Goal: Find specific page/section: Find specific page/section

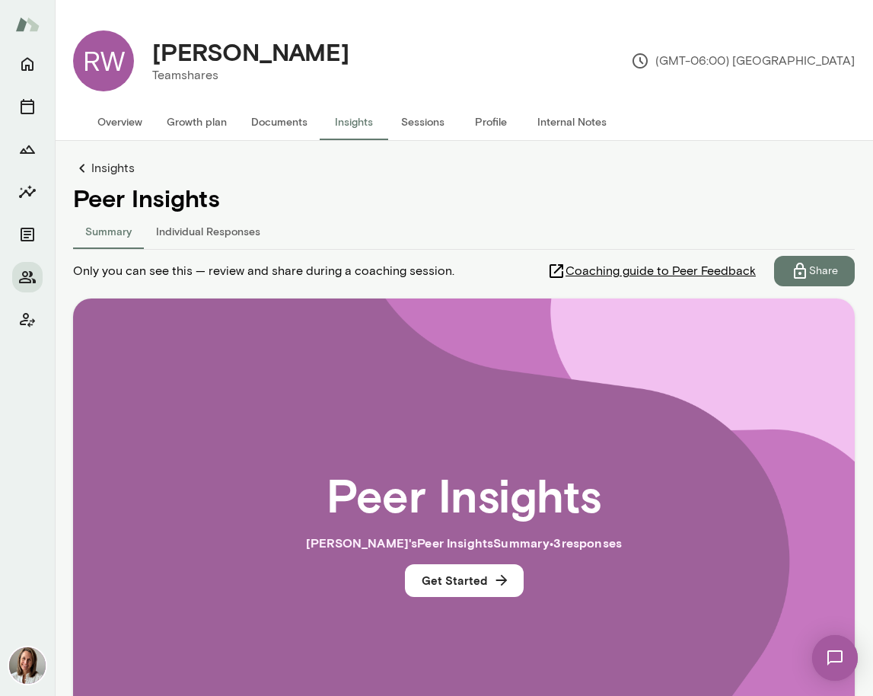
scroll to position [148, 0]
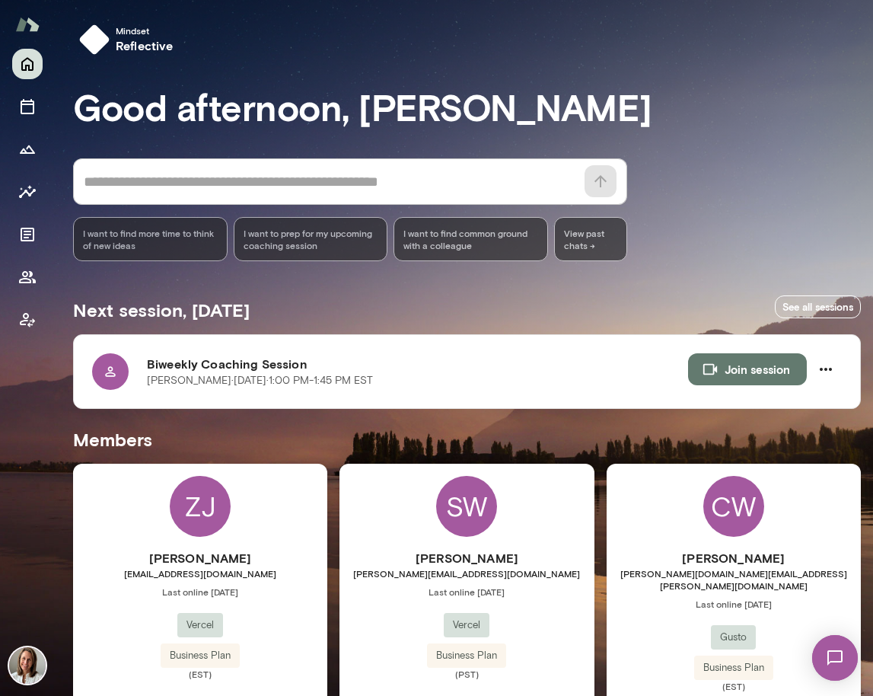
click at [285, 559] on h6 "[PERSON_NAME]" at bounding box center [200, 558] width 254 height 18
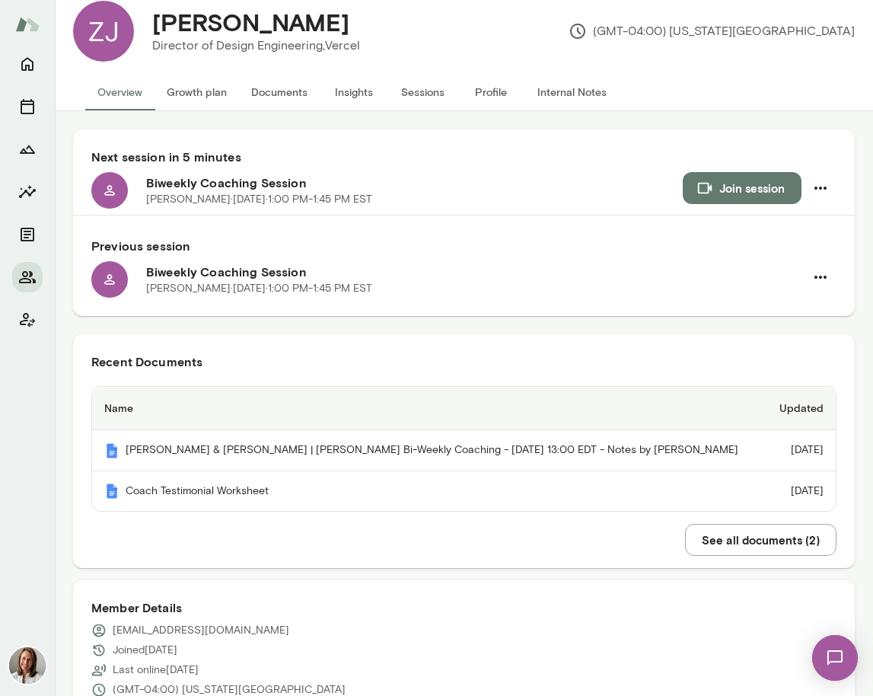
scroll to position [34, 0]
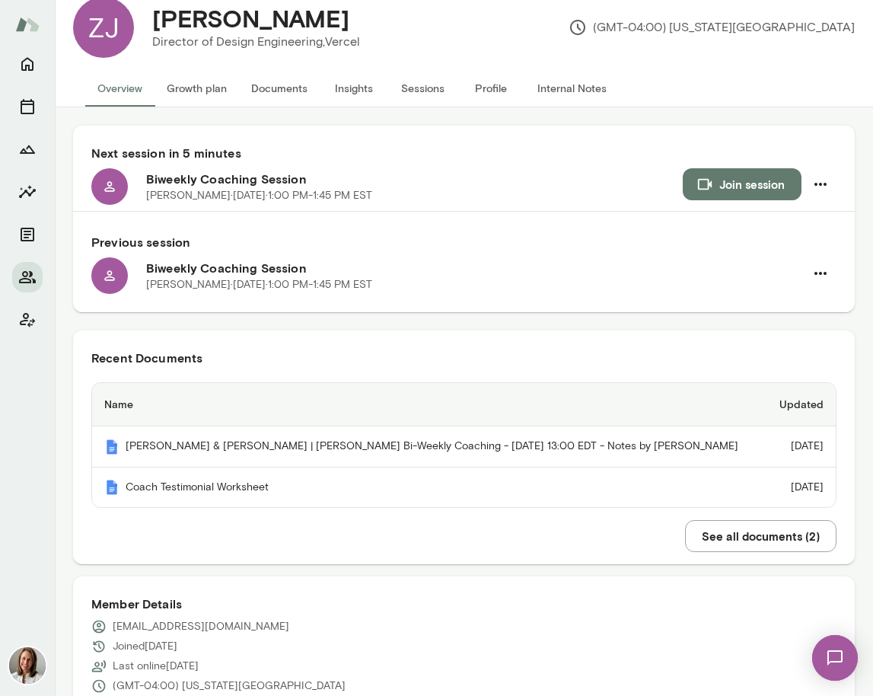
click at [707, 183] on icon "button" at bounding box center [705, 184] width 17 height 17
